Goal: Information Seeking & Learning: Learn about a topic

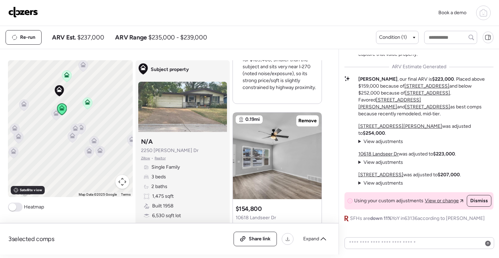
scroll to position [589, 0]
click at [271, 170] on img at bounding box center [277, 156] width 89 height 87
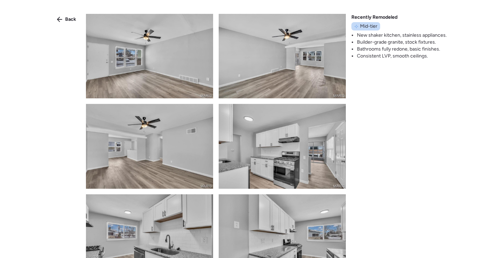
click at [271, 146] on img at bounding box center [282, 146] width 127 height 85
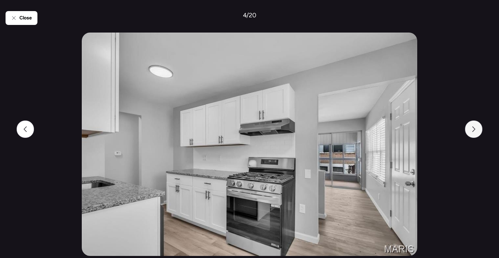
click at [471, 130] on div at bounding box center [473, 129] width 17 height 17
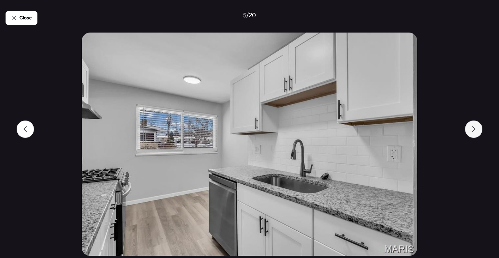
click at [471, 130] on div at bounding box center [473, 129] width 17 height 17
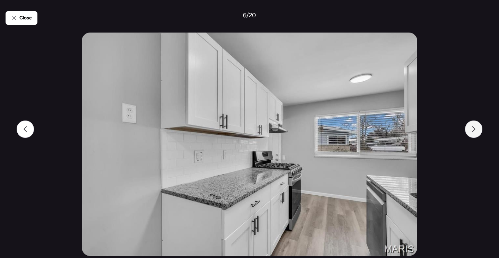
click at [471, 130] on div at bounding box center [473, 129] width 17 height 17
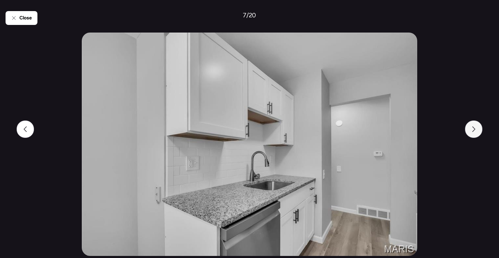
click at [471, 130] on div at bounding box center [473, 129] width 17 height 17
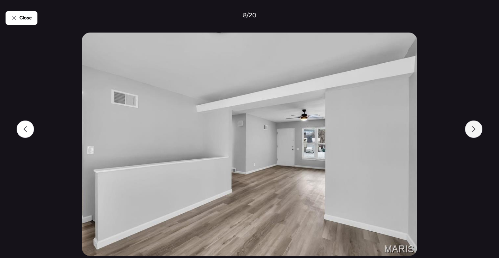
click at [471, 130] on div at bounding box center [473, 129] width 17 height 17
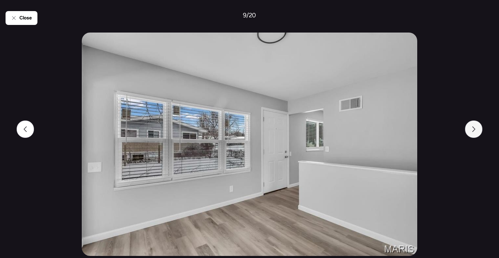
click at [471, 130] on div at bounding box center [473, 129] width 17 height 17
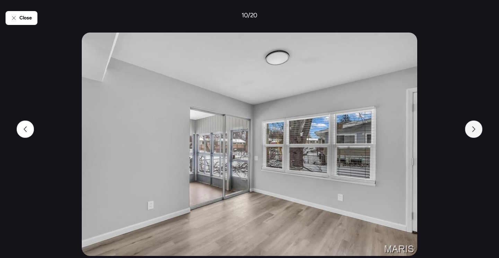
click at [471, 130] on div at bounding box center [473, 129] width 17 height 17
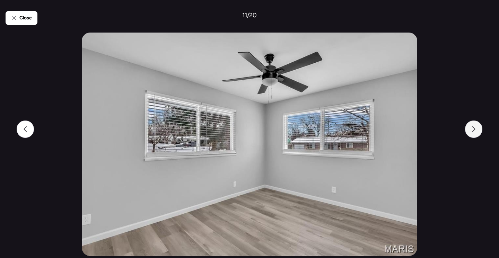
click at [471, 130] on div at bounding box center [473, 129] width 17 height 17
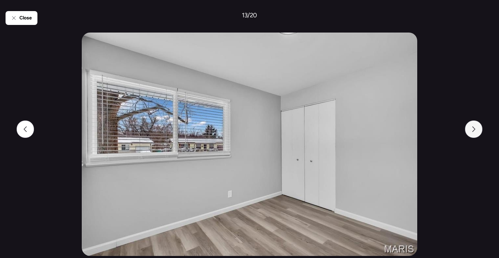
drag, startPoint x: 471, startPoint y: 130, endPoint x: 471, endPoint y: 134, distance: 3.8
click at [471, 134] on div at bounding box center [473, 129] width 17 height 17
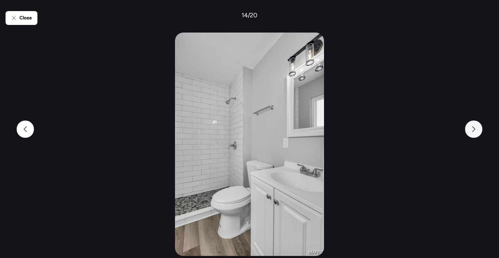
click at [473, 133] on div at bounding box center [473, 129] width 17 height 17
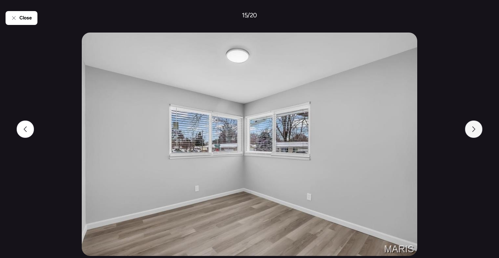
click at [473, 133] on div at bounding box center [473, 129] width 17 height 17
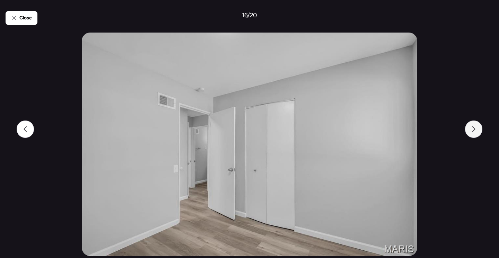
click at [473, 133] on div at bounding box center [473, 129] width 17 height 17
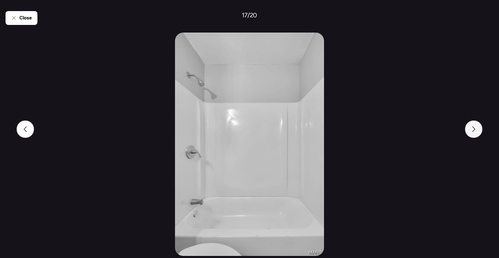
click at [473, 133] on div at bounding box center [473, 129] width 17 height 17
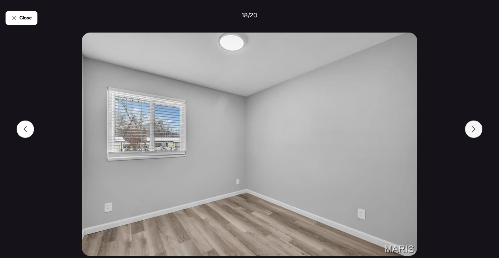
click at [473, 133] on div at bounding box center [473, 129] width 17 height 17
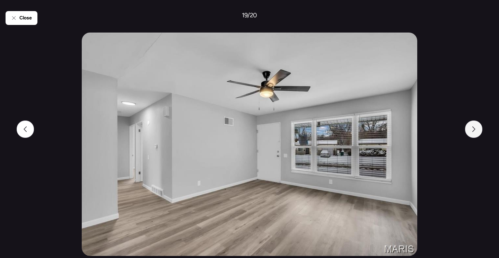
click at [473, 133] on div at bounding box center [473, 129] width 17 height 17
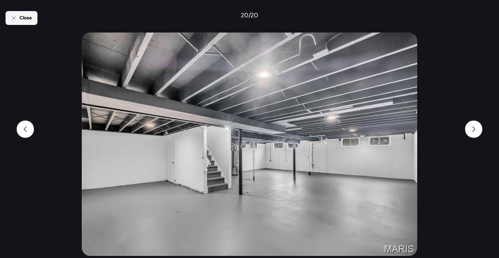
click at [20, 19] on span "Close" at bounding box center [25, 18] width 12 height 7
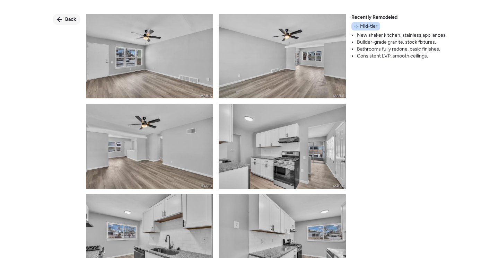
click at [66, 20] on span "Back" at bounding box center [70, 19] width 11 height 7
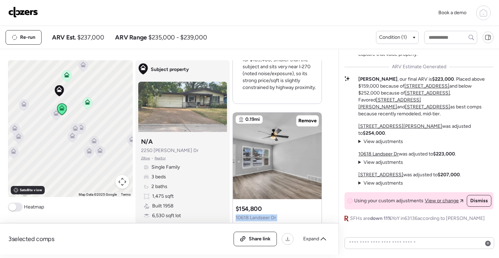
drag, startPoint x: 280, startPoint y: 217, endPoint x: 233, endPoint y: 221, distance: 47.7
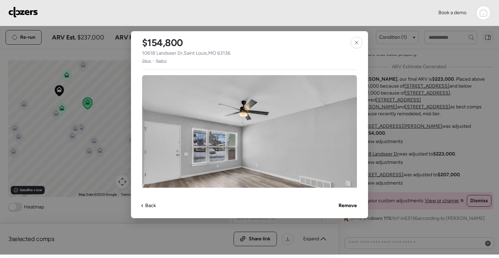
drag, startPoint x: 240, startPoint y: 220, endPoint x: 235, endPoint y: 50, distance: 170.0
click at [235, 50] on div "$154,800 [STREET_ADDRESS] • Realtor" at bounding box center [186, 47] width 111 height 33
drag, startPoint x: 235, startPoint y: 53, endPoint x: 228, endPoint y: 53, distance: 7.3
click at [228, 53] on div "$154,800 [STREET_ADDRESS] • Realtor" at bounding box center [186, 47] width 111 height 33
click at [147, 63] on span "Zillow" at bounding box center [146, 61] width 9 height 6
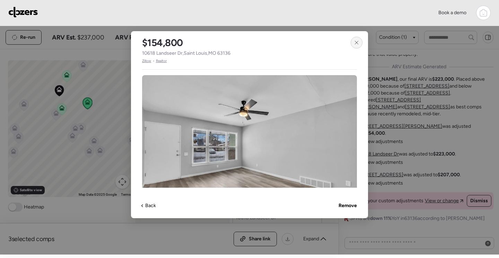
click at [357, 42] on icon at bounding box center [357, 43] width 6 height 6
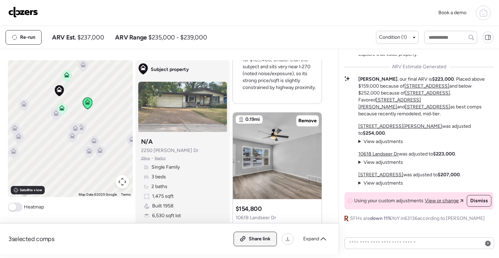
click at [258, 241] on span "Share link" at bounding box center [260, 239] width 22 height 7
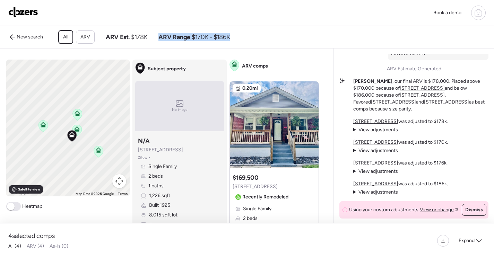
scroll to position [679, 0]
